Goal: Navigation & Orientation: Find specific page/section

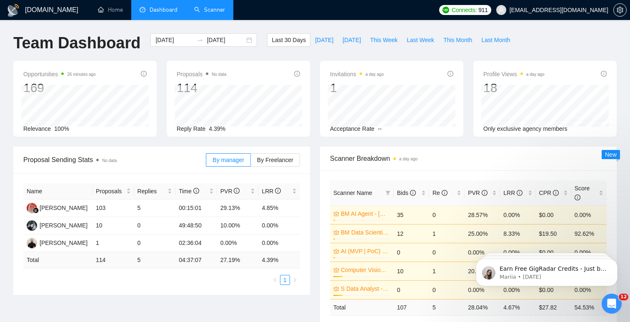
click at [223, 11] on link "Scanner" at bounding box center [209, 9] width 31 height 7
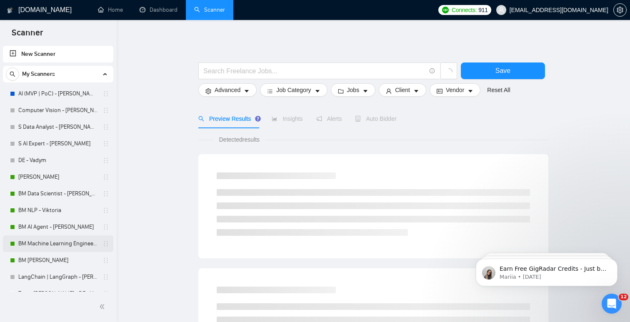
click at [76, 241] on link "BM Machine Learning Engineer - Bohdan" at bounding box center [57, 243] width 79 height 17
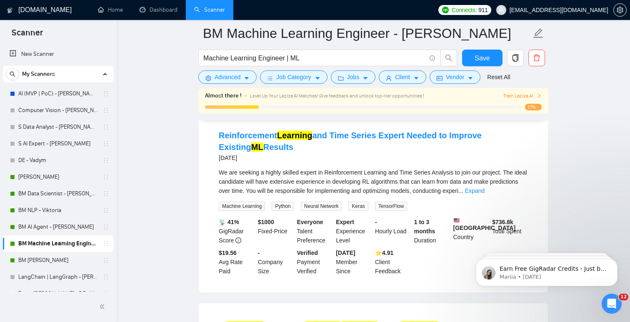
scroll to position [658, 0]
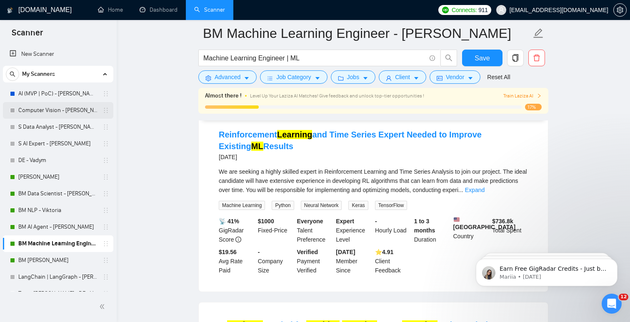
click at [72, 112] on link "Computer Vision - Vlad" at bounding box center [57, 110] width 79 height 17
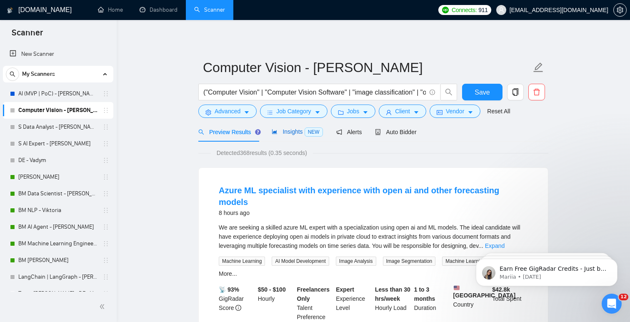
click at [297, 130] on span "Insights NEW" at bounding box center [297, 131] width 51 height 7
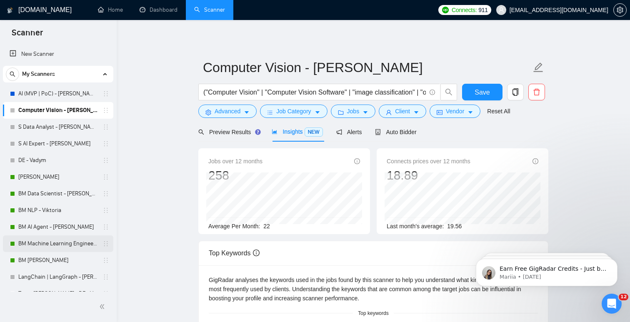
click at [63, 245] on link "BM Machine Learning Engineer - Bohdan" at bounding box center [57, 243] width 79 height 17
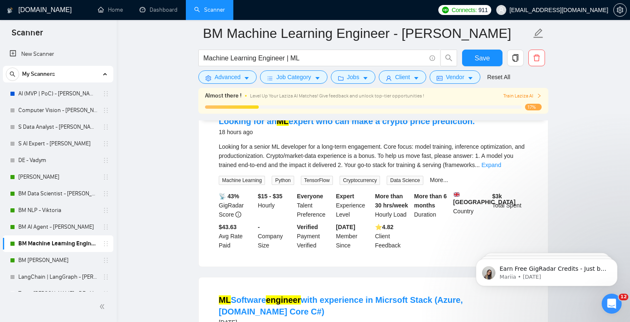
scroll to position [308, 0]
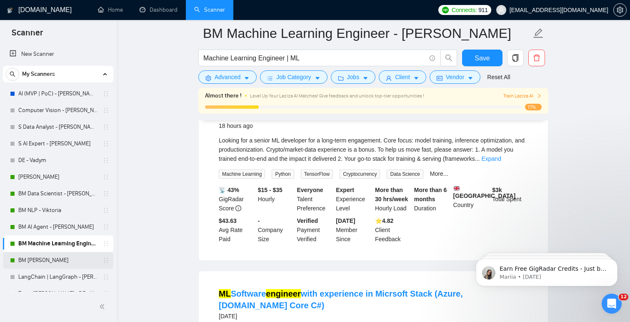
click at [58, 260] on link "BM [PERSON_NAME]" at bounding box center [57, 260] width 79 height 17
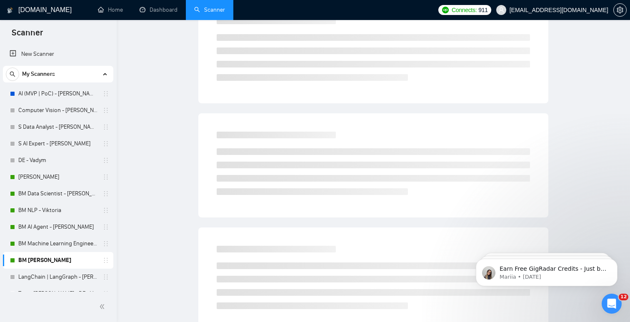
scroll to position [8, 0]
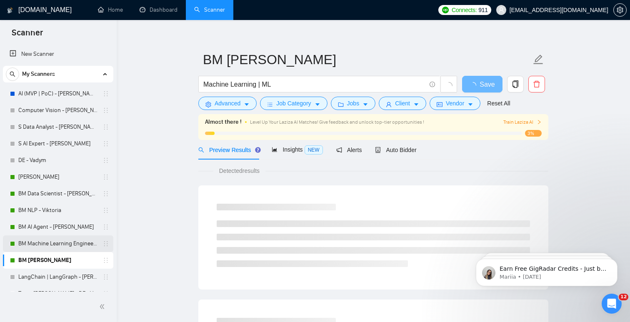
click at [57, 247] on link "BM Machine Learning Engineer - Bohdan" at bounding box center [57, 243] width 79 height 17
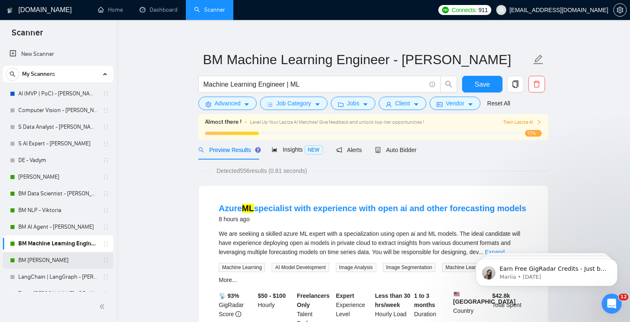
click at [65, 262] on link "BM [PERSON_NAME]" at bounding box center [57, 260] width 79 height 17
